Goal: Task Accomplishment & Management: Complete application form

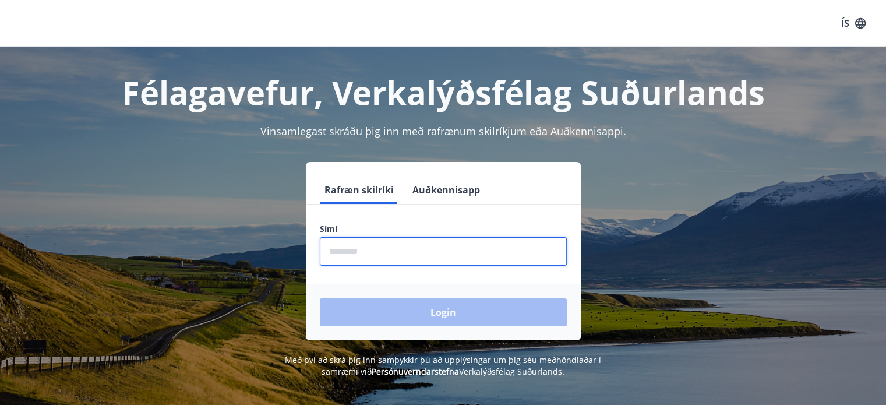
click at [507, 248] on input "phone" at bounding box center [443, 251] width 247 height 29
type input "********"
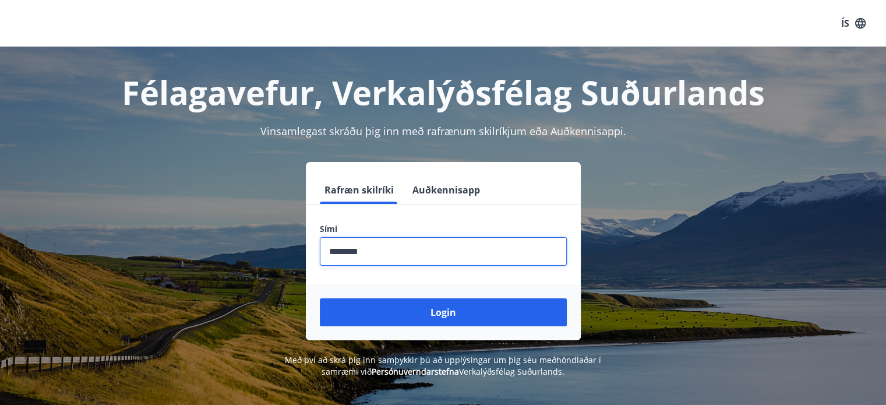
click at [320, 298] on button "Login" at bounding box center [443, 312] width 247 height 28
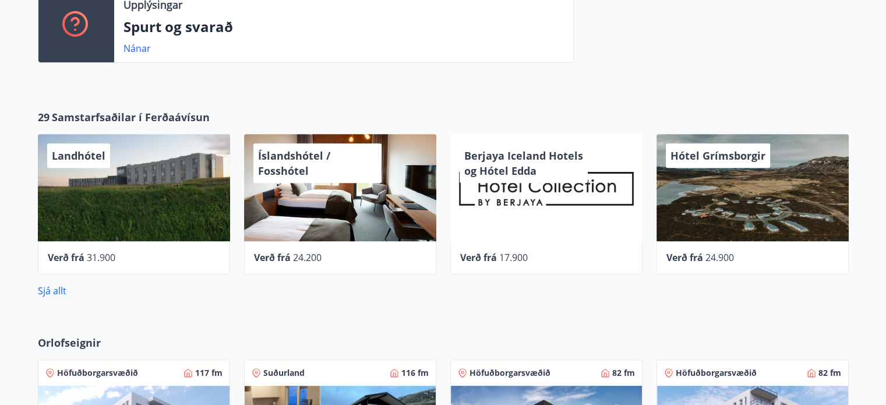
scroll to position [97, 0]
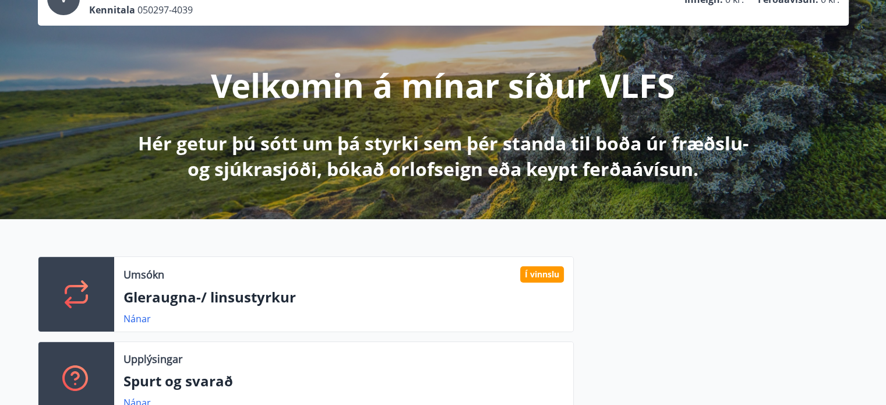
click at [74, 283] on icon at bounding box center [76, 294] width 28 height 28
click at [136, 317] on link "Nánar" at bounding box center [136, 318] width 27 height 13
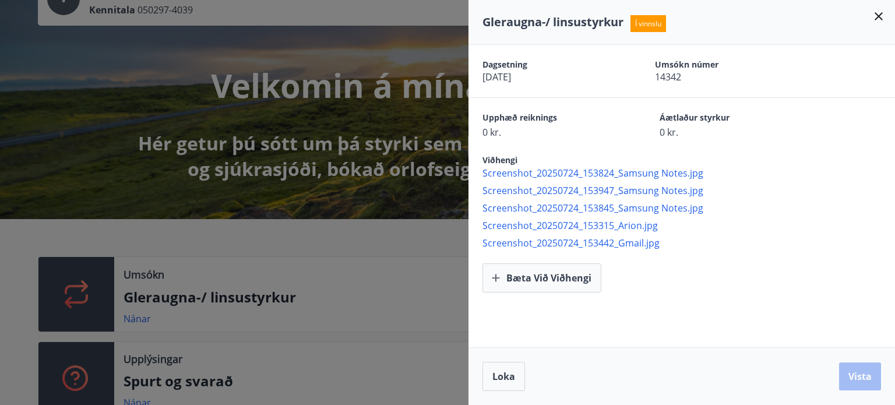
click at [573, 171] on span "Screenshot_20250724_153824_Samsung Notes.jpg" at bounding box center [688, 173] width 412 height 13
click at [582, 190] on span "Screenshot_20250724_153947_Samsung Notes.jpg" at bounding box center [688, 190] width 412 height 13
click at [583, 210] on span "Screenshot_20250724_153845_Samsung Notes.jpg" at bounding box center [688, 208] width 412 height 13
click at [591, 223] on span "Screenshot_20250724_153315_Arion.jpg" at bounding box center [688, 225] width 412 height 13
click at [571, 242] on span "Screenshot_20250724_153442_Gmail.jpg" at bounding box center [688, 242] width 412 height 13
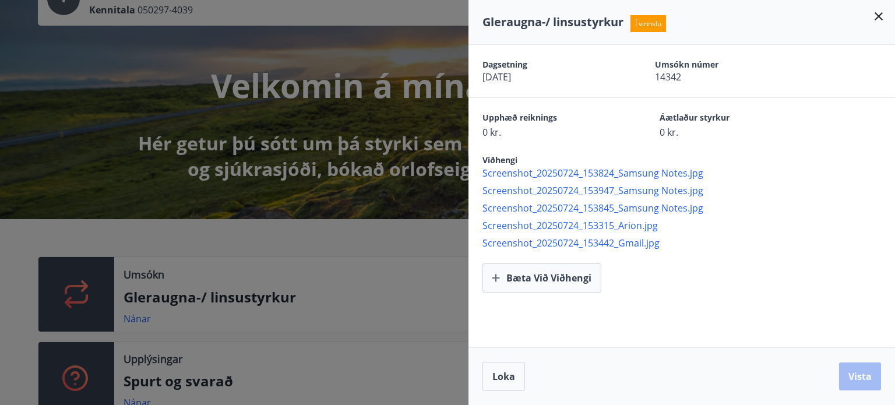
click at [829, 135] on div "Upphæð reiknings 0 kr. Áætlaður styrkur 0 kr." at bounding box center [688, 125] width 412 height 27
click at [372, 171] on div at bounding box center [447, 202] width 895 height 405
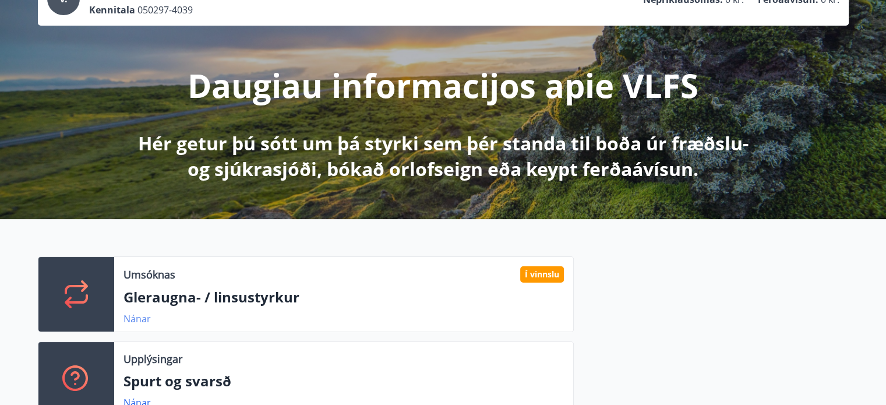
click at [142, 317] on font "Nánar" at bounding box center [136, 318] width 27 height 13
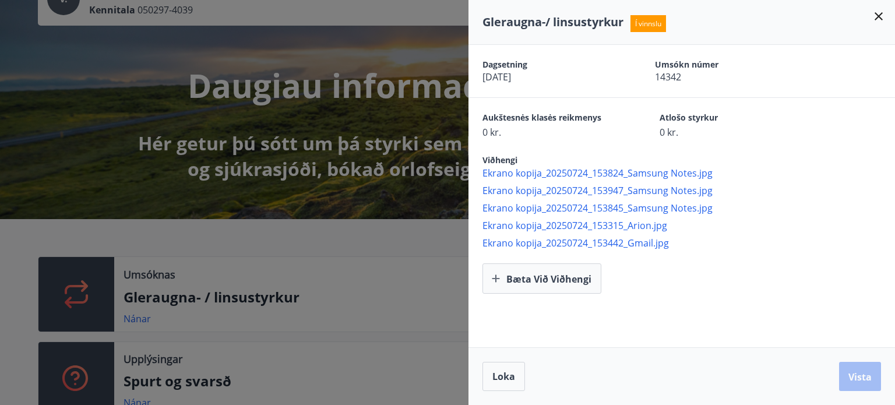
click at [284, 83] on div at bounding box center [447, 202] width 895 height 405
